Goal: Task Accomplishment & Management: Manage account settings

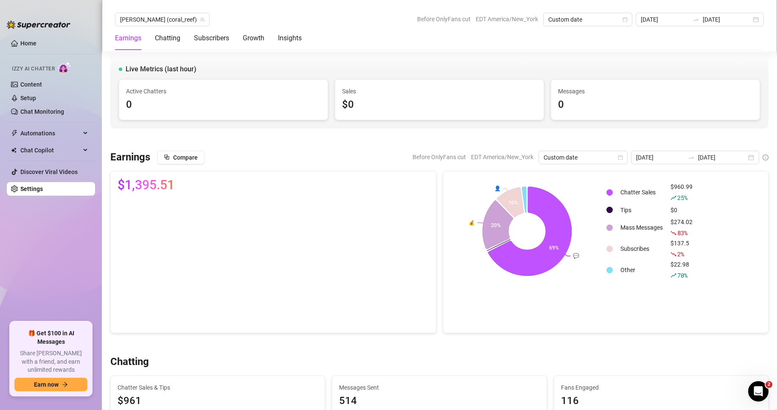
scroll to position [255, 0]
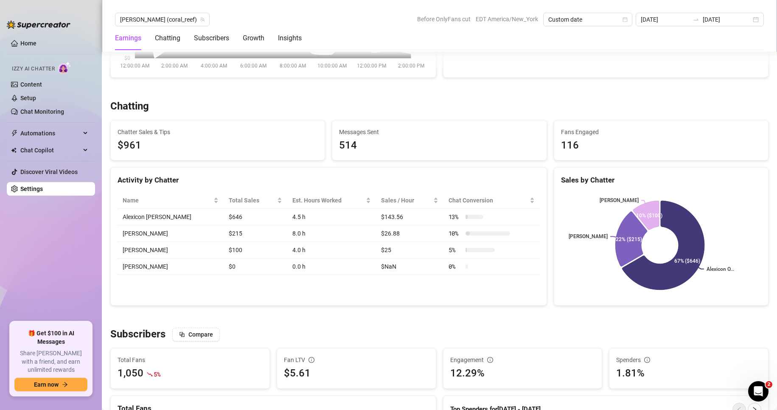
click at [43, 192] on link "Settings" at bounding box center [31, 188] width 22 height 7
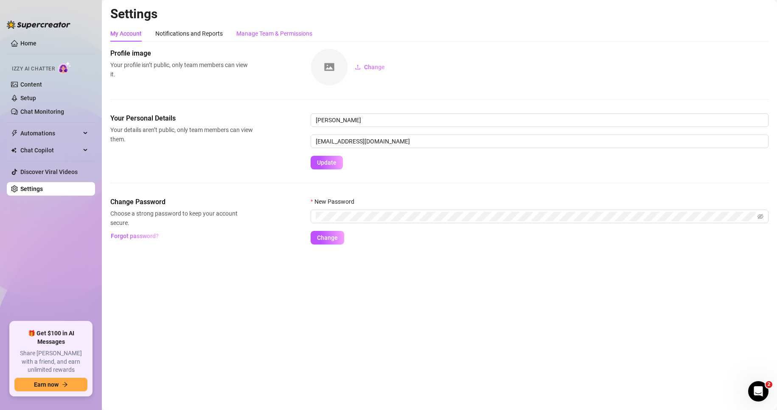
click at [279, 32] on div "Manage Team & Permissions" at bounding box center [274, 33] width 76 height 9
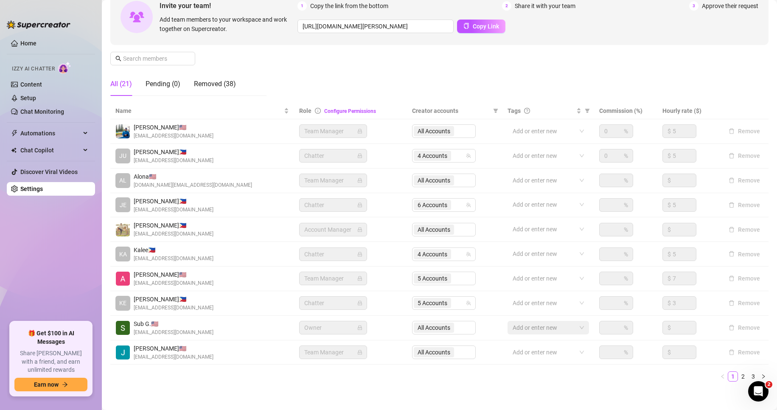
scroll to position [101, 0]
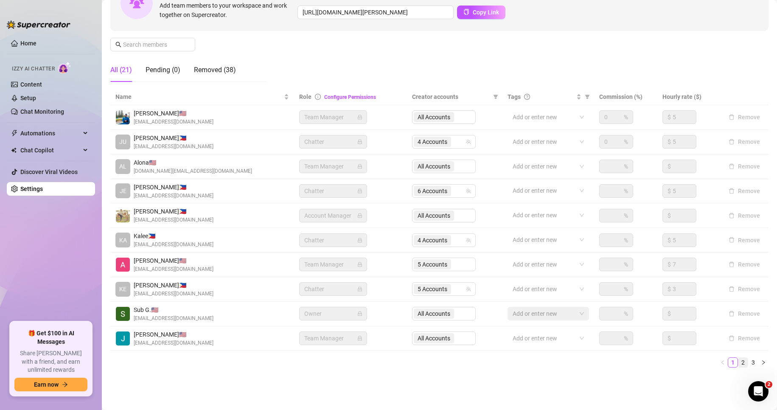
click at [738, 359] on link "2" at bounding box center [742, 362] width 9 height 9
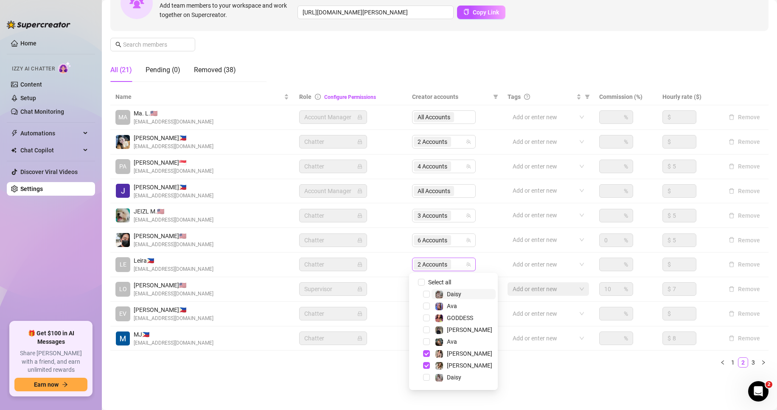
click at [417, 264] on span "2 Accounts" at bounding box center [432, 264] width 30 height 9
click at [426, 362] on span "Select tree node" at bounding box center [426, 365] width 7 height 7
click at [426, 320] on span "Select tree node" at bounding box center [426, 317] width 7 height 7
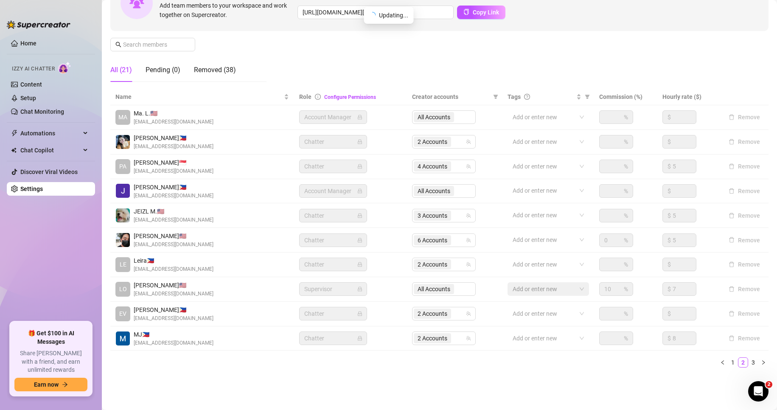
click at [285, 397] on main "Settings My Account Notifications and Reports Manage Team & Permissions Profile…" at bounding box center [439, 154] width 675 height 511
click at [728, 360] on link "1" at bounding box center [732, 362] width 9 height 9
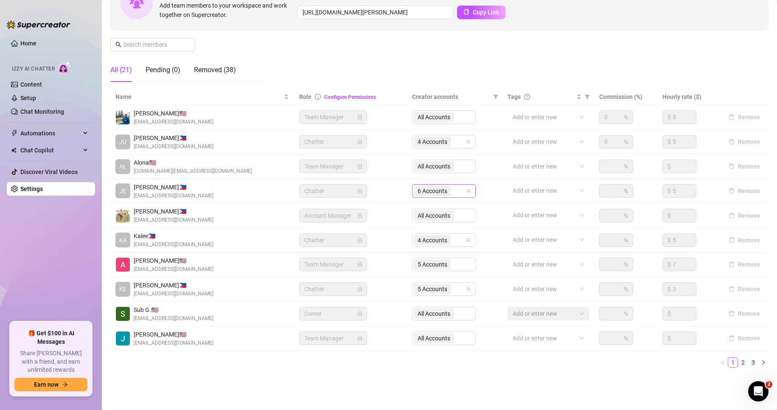
click at [423, 186] on span "6 Accounts" at bounding box center [432, 191] width 37 height 10
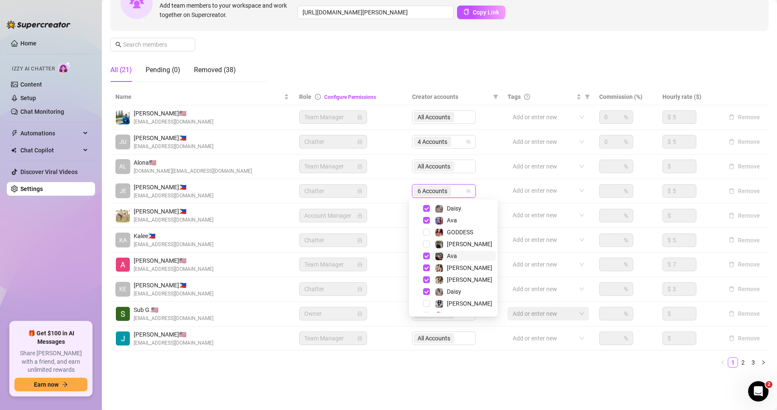
scroll to position [20, 0]
click at [426, 258] on span "Select tree node" at bounding box center [426, 259] width 7 height 7
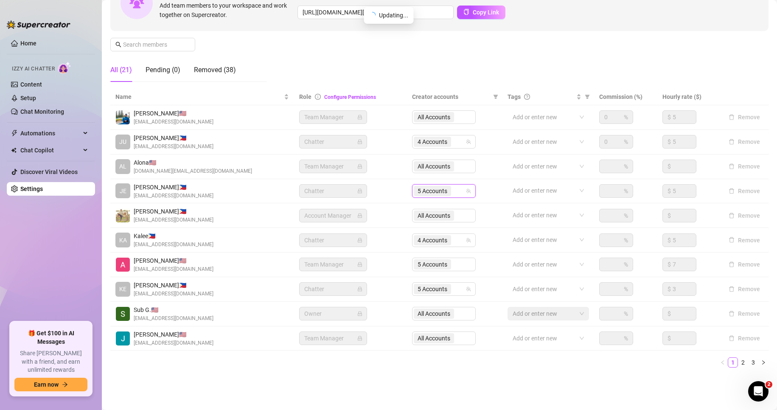
click at [454, 377] on div "Settings My Account Notifications and Reports Manage Team & Permissions Profile…" at bounding box center [439, 145] width 658 height 480
click at [739, 364] on link "2" at bounding box center [742, 362] width 9 height 9
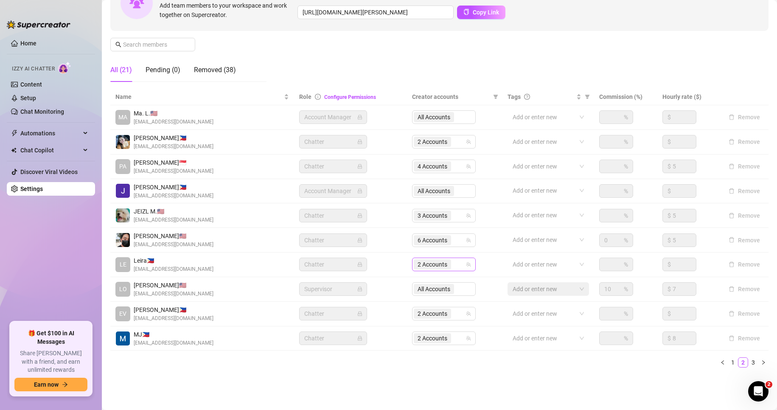
click at [426, 262] on span "2 Accounts" at bounding box center [432, 264] width 30 height 9
click at [280, 379] on div "Settings My Account Notifications and Reports Manage Team & Permissions Profile…" at bounding box center [439, 145] width 658 height 480
click at [730, 364] on link "1" at bounding box center [732, 362] width 9 height 9
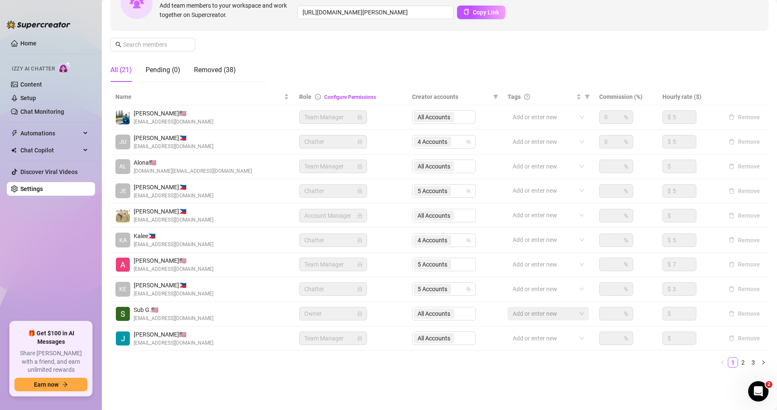
click at [371, 47] on div "Manage Team Members Manage your team members, their commission and hourly rate,…" at bounding box center [439, 18] width 658 height 142
click at [36, 99] on link "Setup" at bounding box center [28, 98] width 16 height 7
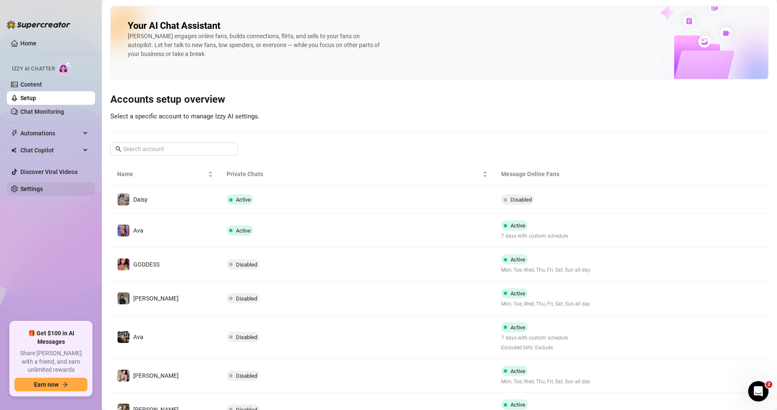
click at [41, 190] on link "Settings" at bounding box center [31, 188] width 22 height 7
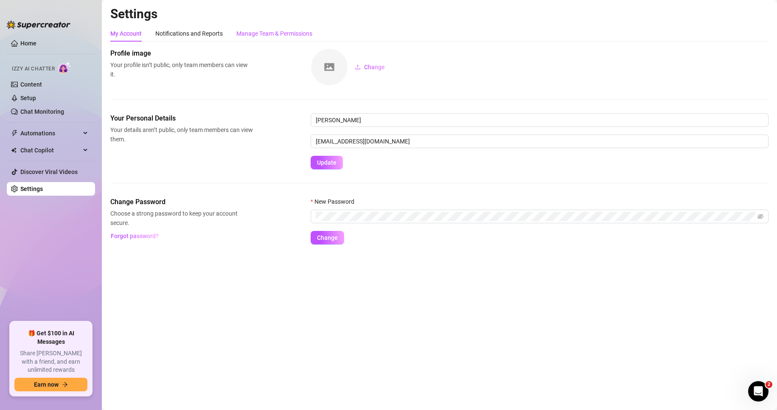
click at [270, 35] on div "Manage Team & Permissions" at bounding box center [274, 33] width 76 height 9
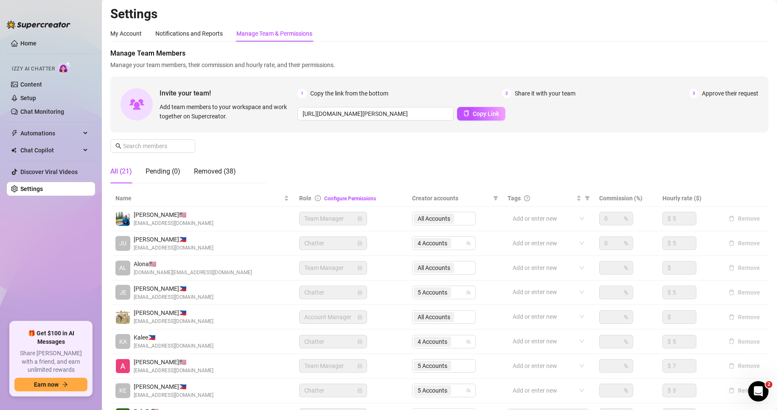
scroll to position [101, 0]
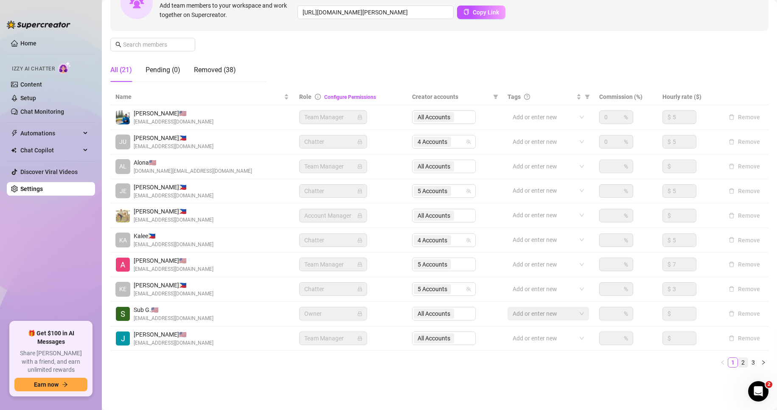
click at [738, 361] on link "2" at bounding box center [742, 362] width 9 height 9
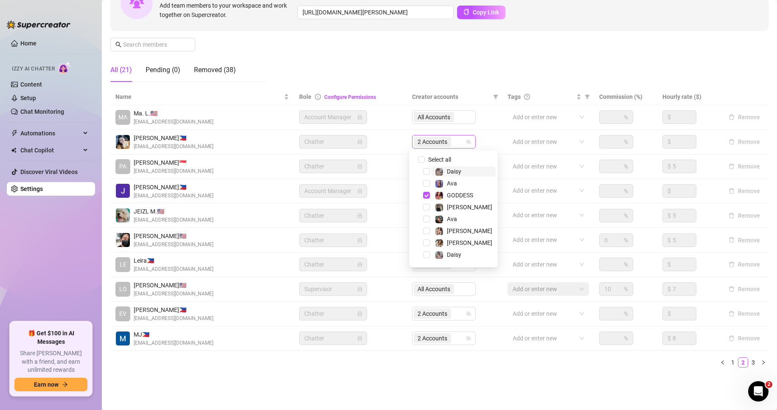
click at [431, 140] on span "2 Accounts" at bounding box center [432, 141] width 30 height 9
click at [429, 208] on span "Select tree node" at bounding box center [426, 208] width 7 height 7
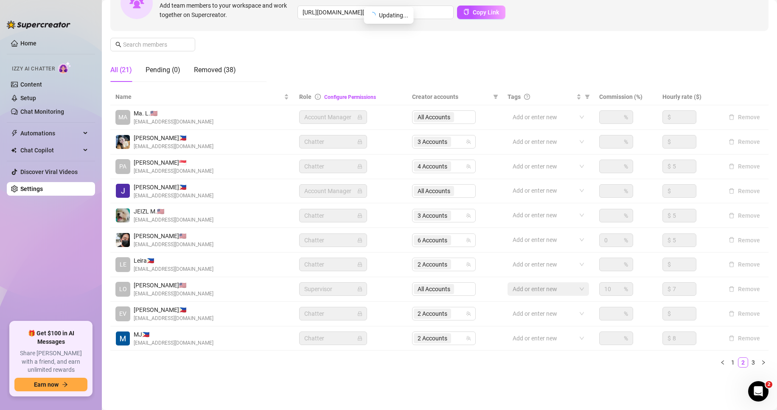
click at [375, 365] on ul "1 2 3" at bounding box center [439, 362] width 658 height 10
